Goal: Information Seeking & Learning: Find specific fact

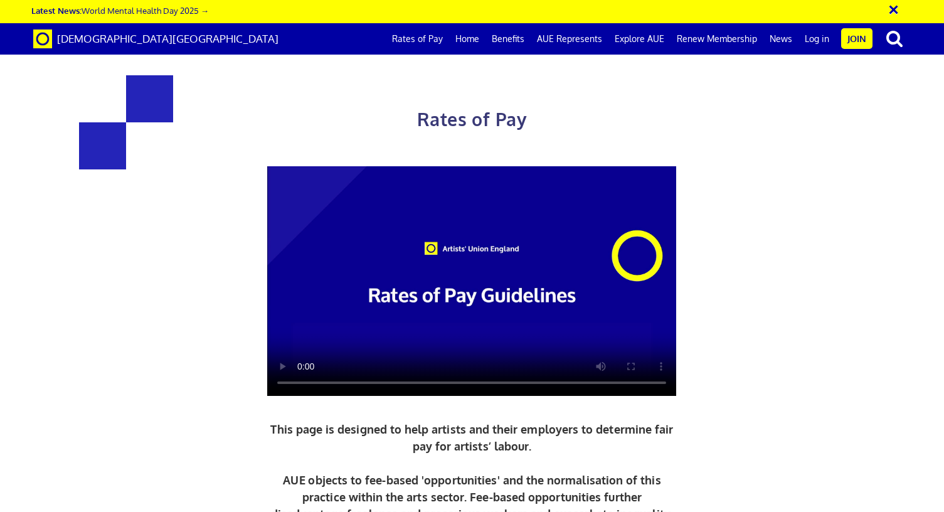
scroll to position [386, 0]
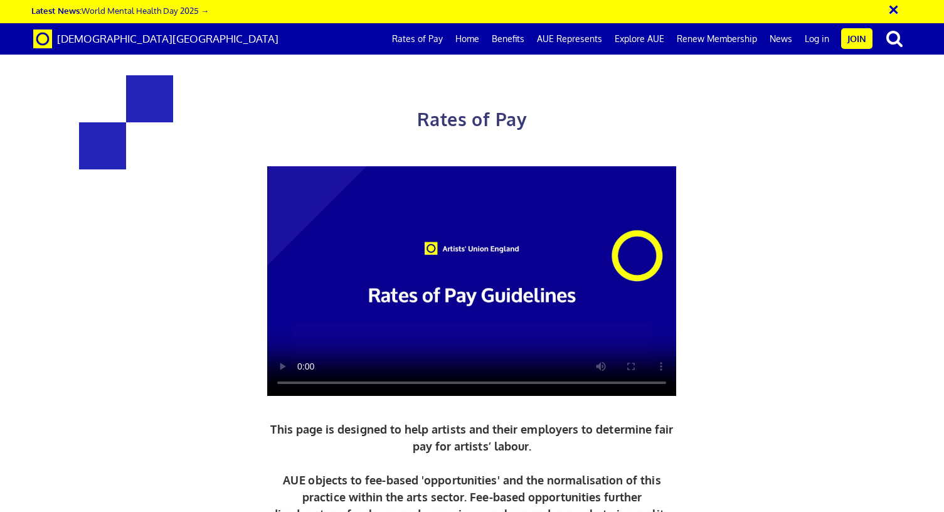
click at [431, 41] on link "Rates of Pay" at bounding box center [417, 38] width 63 height 31
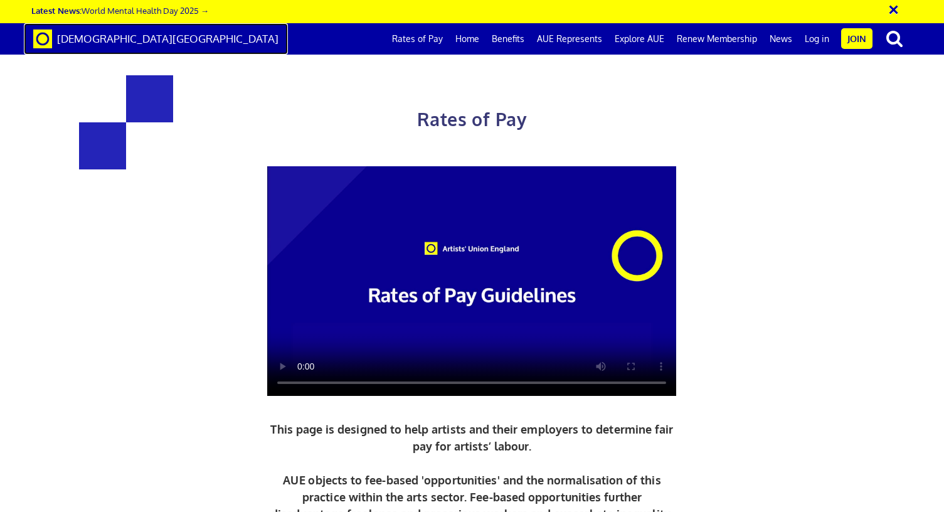
click at [108, 34] on span "[DEMOGRAPHIC_DATA][GEOGRAPHIC_DATA]" at bounding box center [167, 38] width 221 height 13
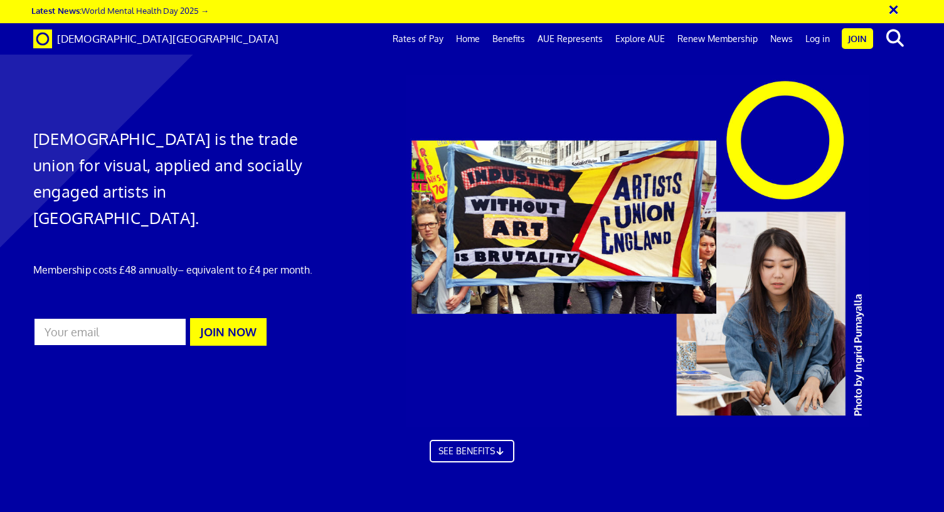
scroll to position [560, 0]
